Goal: Task Accomplishment & Management: Manage account settings

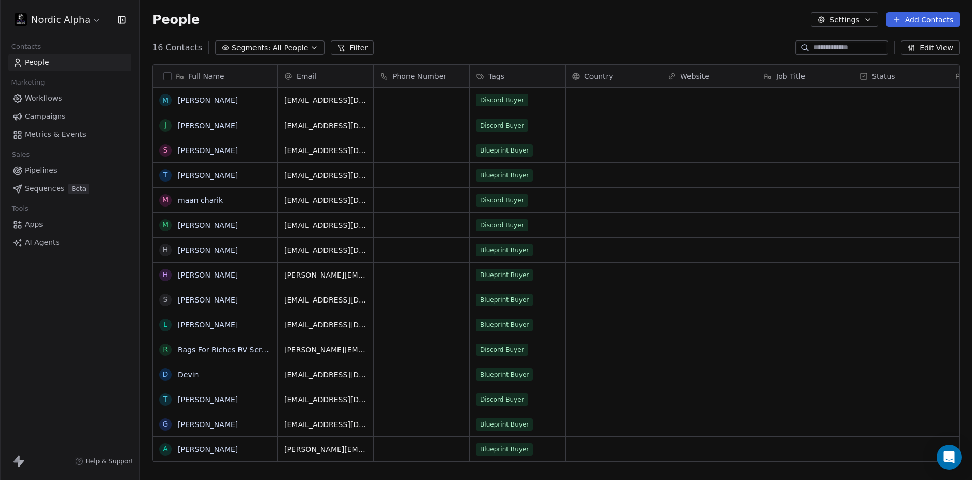
scroll to position [414, 824]
click at [530, 35] on div "People Settings Add Contacts" at bounding box center [556, 19] width 832 height 39
click at [44, 313] on div "Nordic Alpha Contacts People Marketing Workflows Campaigns Metrics & Events Sal…" at bounding box center [69, 240] width 139 height 480
click at [408, 30] on div "People Settings Add Contacts" at bounding box center [556, 19] width 832 height 39
click at [75, 22] on html "Nordic Alpha Contacts People Marketing Workflows Campaigns Metrics & Events Sal…" at bounding box center [486, 240] width 972 height 480
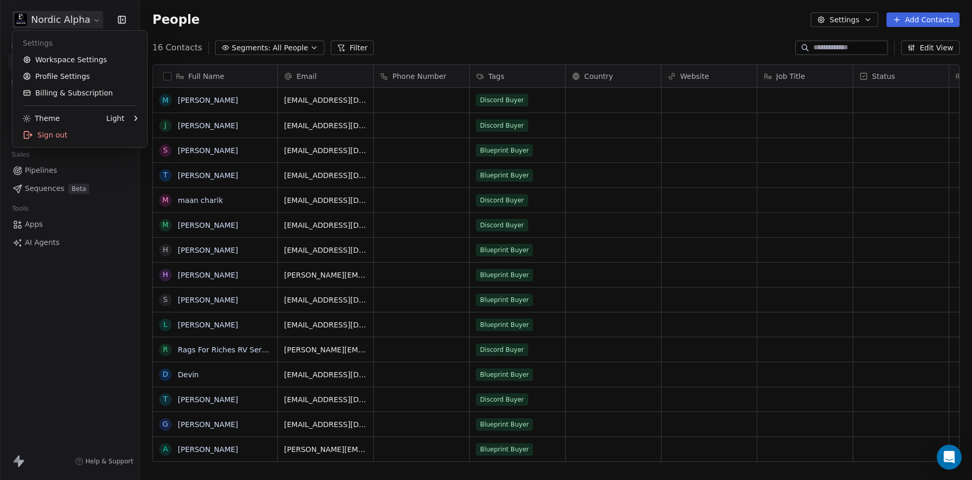
click at [515, 26] on html "Nordic Alpha Contacts People Marketing Workflows Campaigns Metrics & Events Sal…" at bounding box center [486, 240] width 972 height 480
drag, startPoint x: 86, startPoint y: 323, endPoint x: 530, endPoint y: 34, distance: 529.6
click at [97, 312] on div "Nordic Alpha Contacts People Marketing Workflows Campaigns Metrics & Events Sal…" at bounding box center [69, 240] width 139 height 480
click at [553, 32] on div "People Settings Add Contacts" at bounding box center [556, 19] width 832 height 39
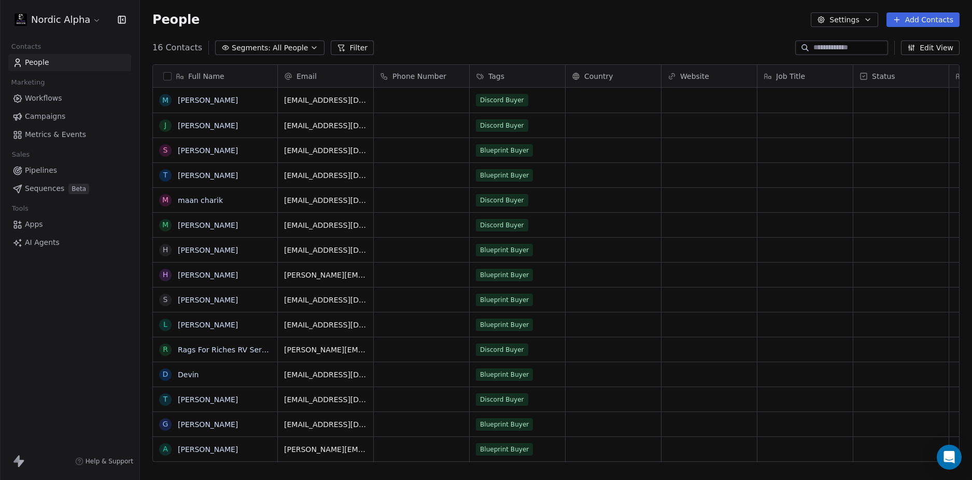
click at [550, 32] on div "People Settings Add Contacts" at bounding box center [556, 19] width 832 height 39
click at [52, 15] on html "Nordic Alpha Contacts People Marketing Workflows Campaigns Metrics & Events Sal…" at bounding box center [486, 240] width 972 height 480
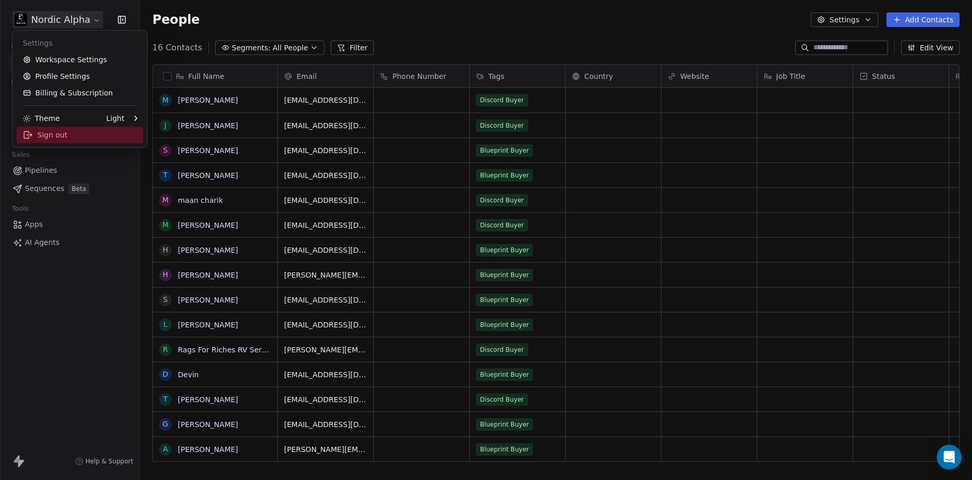
click at [53, 135] on div "Sign out" at bounding box center [80, 135] width 127 height 17
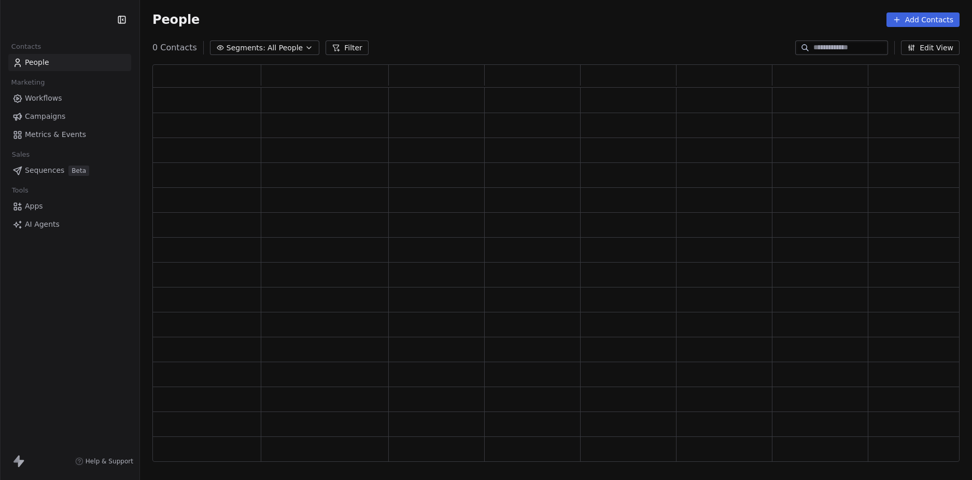
scroll to position [389, 800]
